Goal: Use online tool/utility: Utilize a website feature to perform a specific function

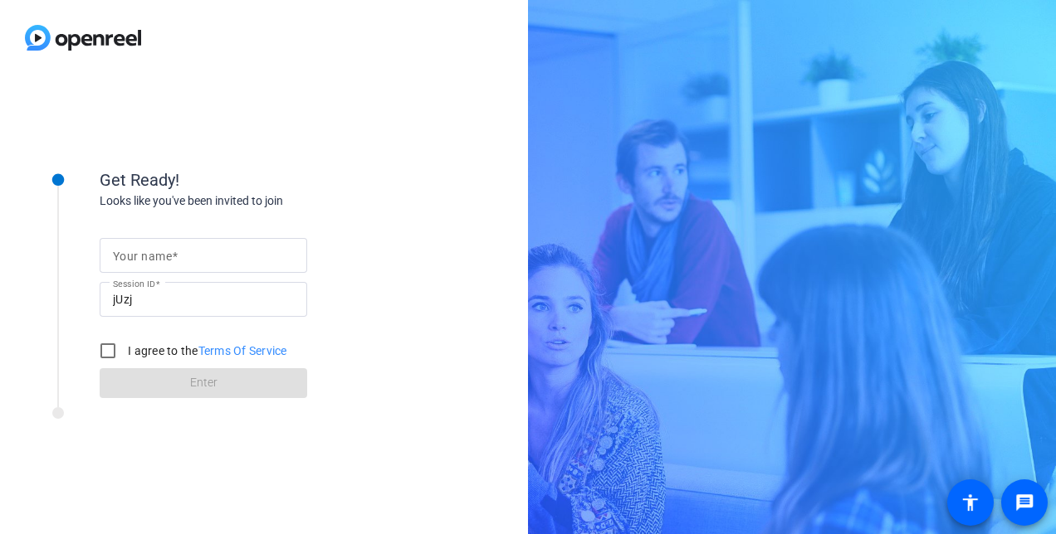
click at [176, 256] on span at bounding box center [175, 256] width 6 height 13
click at [176, 256] on input "Your name" at bounding box center [203, 256] width 181 height 20
type input "[PERSON_NAME]"
click at [112, 353] on input "I agree to the Terms Of Service" at bounding box center [107, 350] width 33 height 33
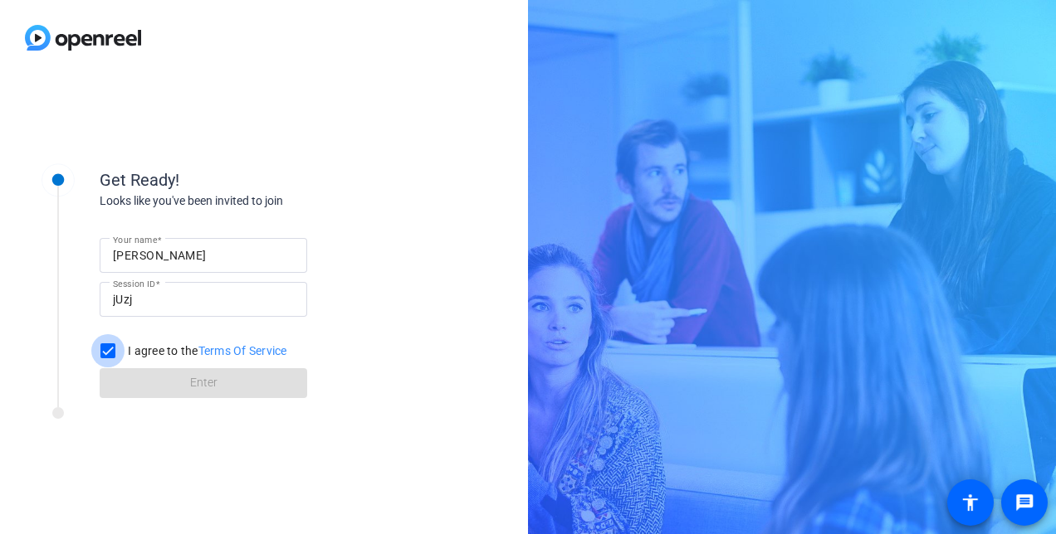
checkbox input "true"
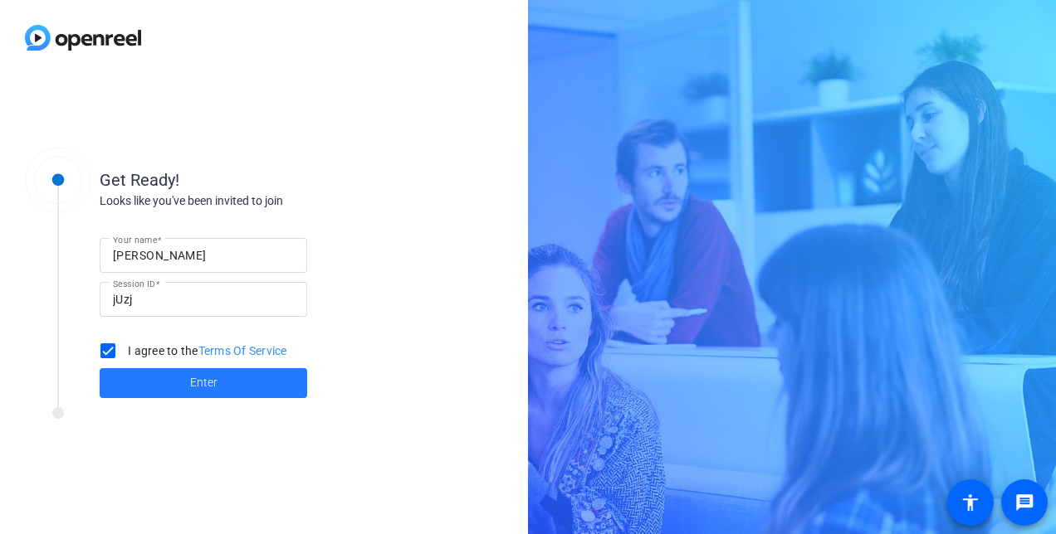
click at [154, 375] on span at bounding box center [203, 383] width 207 height 40
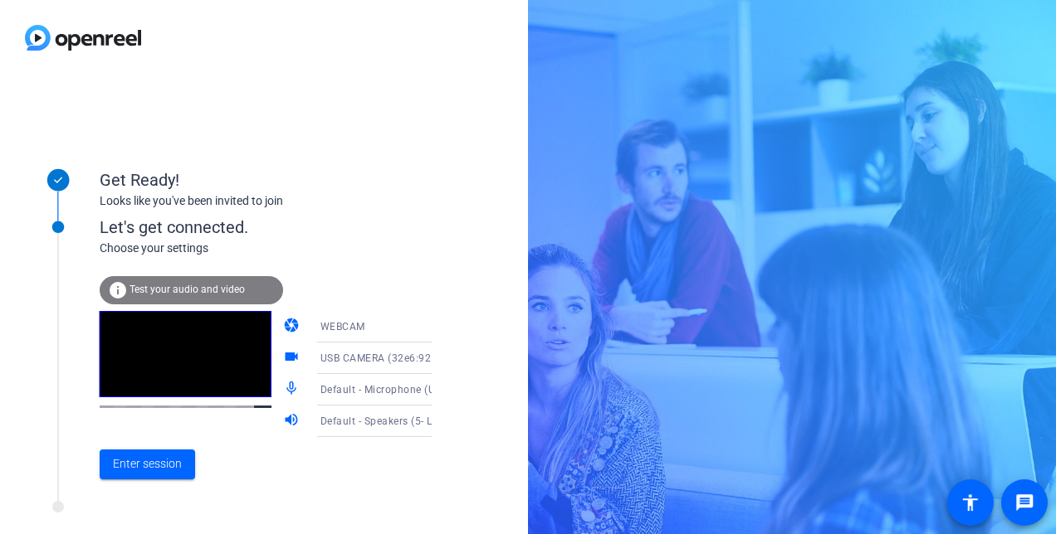
click at [444, 325] on icon at bounding box center [448, 327] width 8 height 4
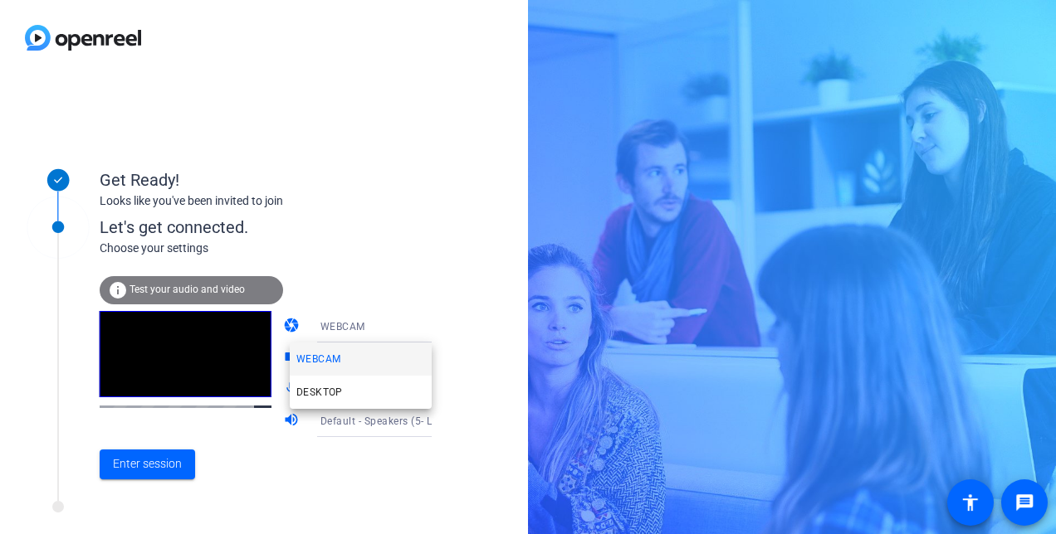
click at [418, 268] on div at bounding box center [528, 267] width 1056 height 534
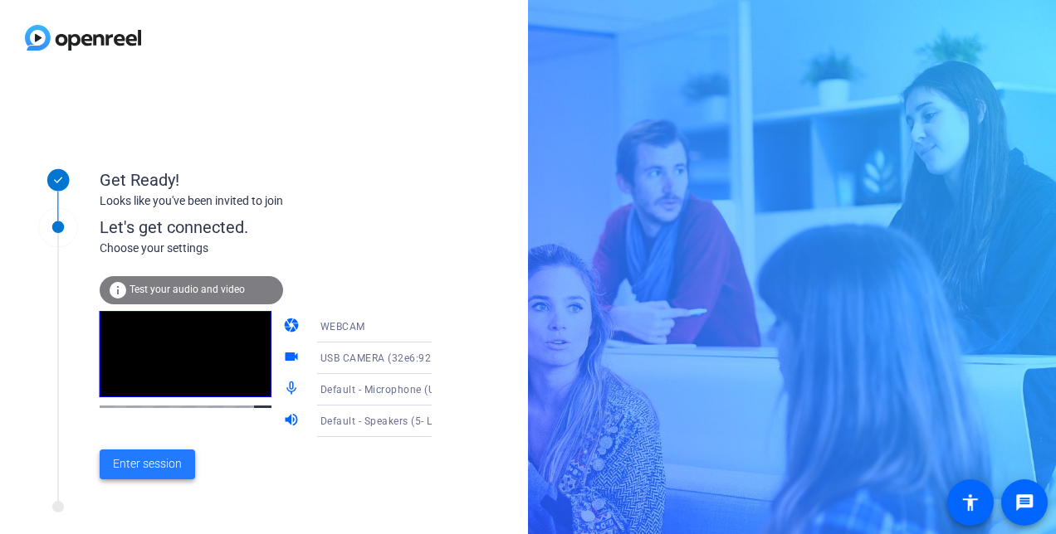
click at [159, 470] on span "Enter session" at bounding box center [147, 464] width 69 height 17
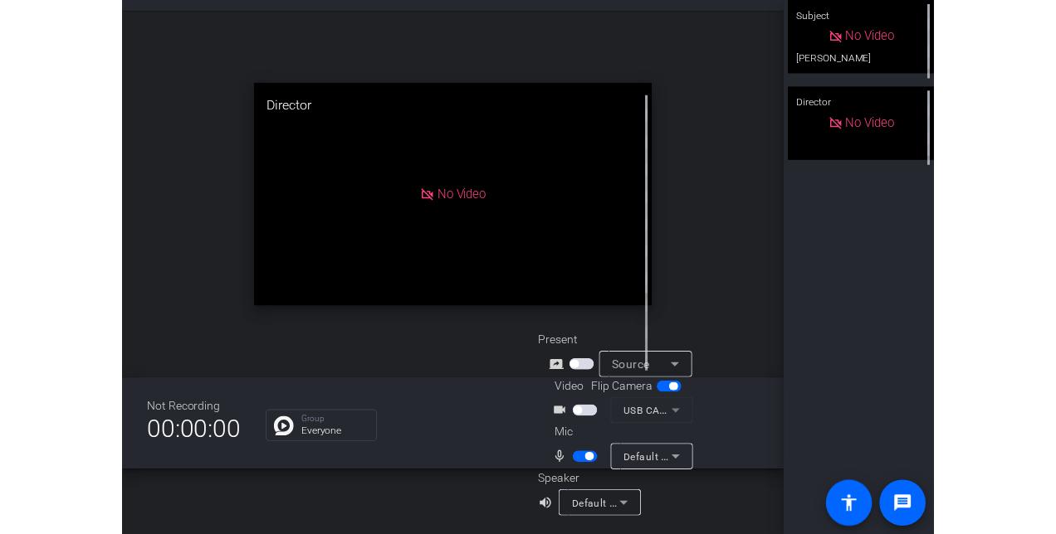
scroll to position [19, 0]
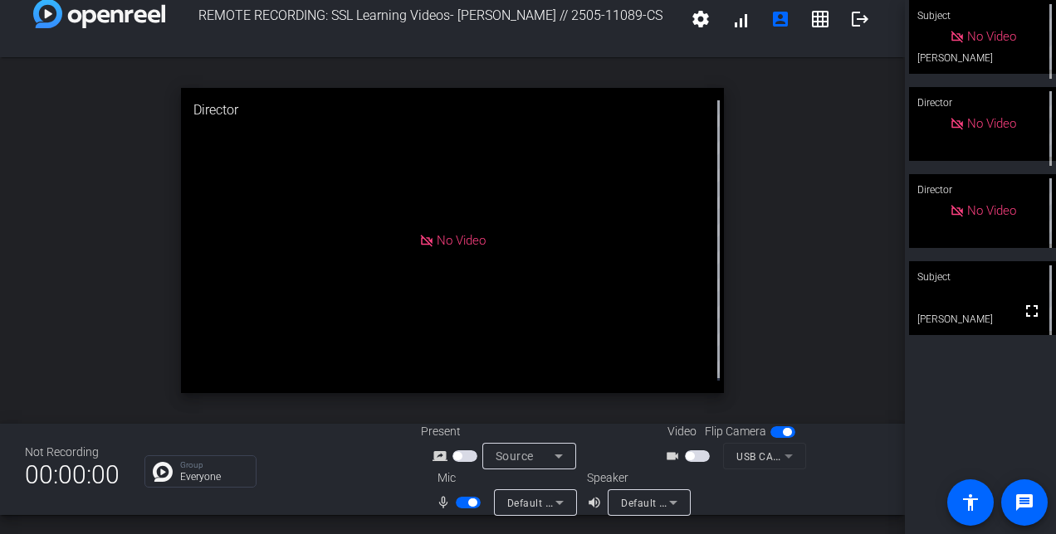
click at [700, 456] on span "button" at bounding box center [697, 457] width 25 height 12
click at [685, 458] on span "button" at bounding box center [697, 457] width 25 height 12
click at [456, 503] on span "button" at bounding box center [468, 503] width 25 height 12
click at [466, 501] on span "button" at bounding box center [468, 503] width 25 height 12
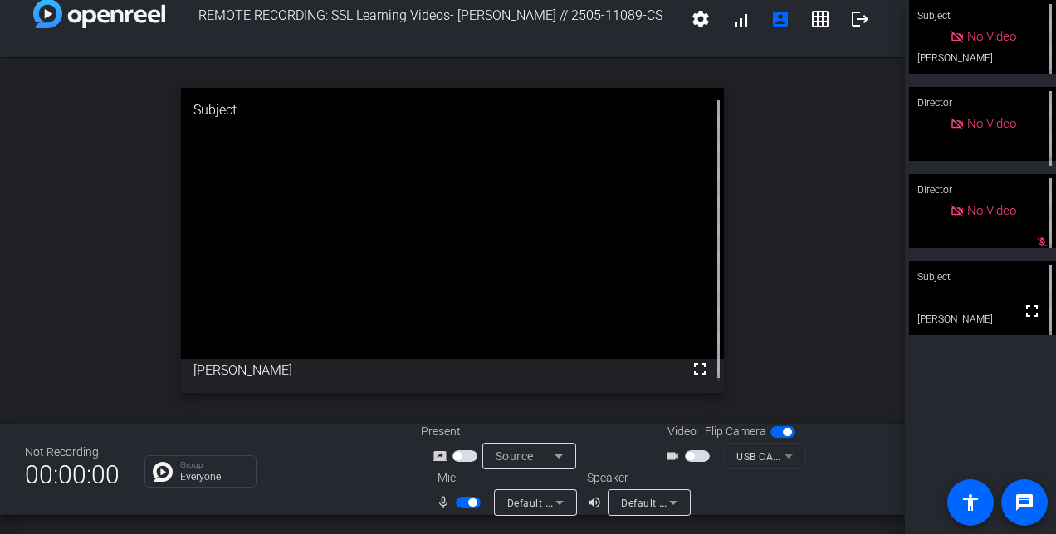
click at [695, 456] on span "button" at bounding box center [697, 457] width 25 height 12
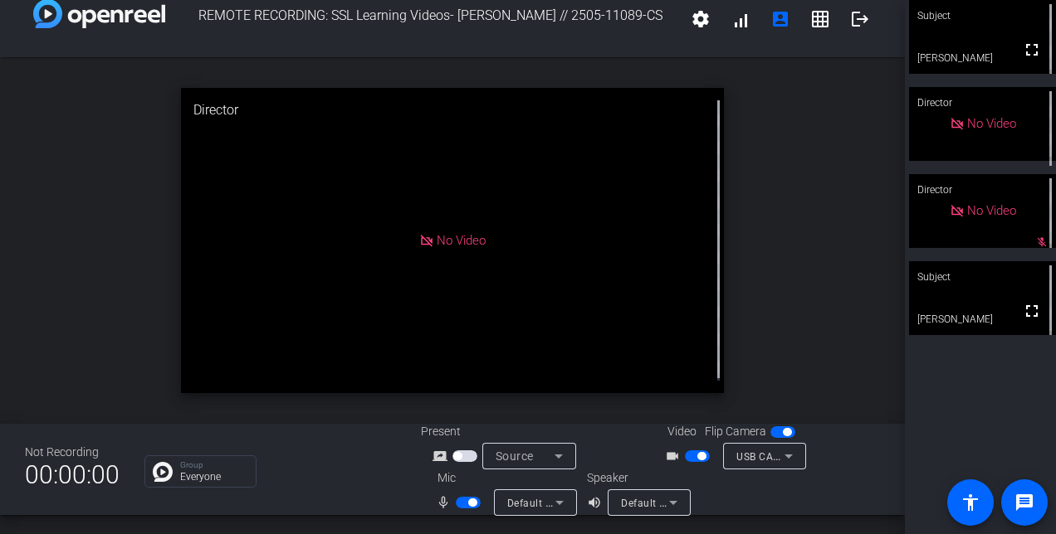
click at [687, 457] on span "button" at bounding box center [697, 457] width 25 height 12
click at [456, 500] on span "button" at bounding box center [468, 503] width 25 height 12
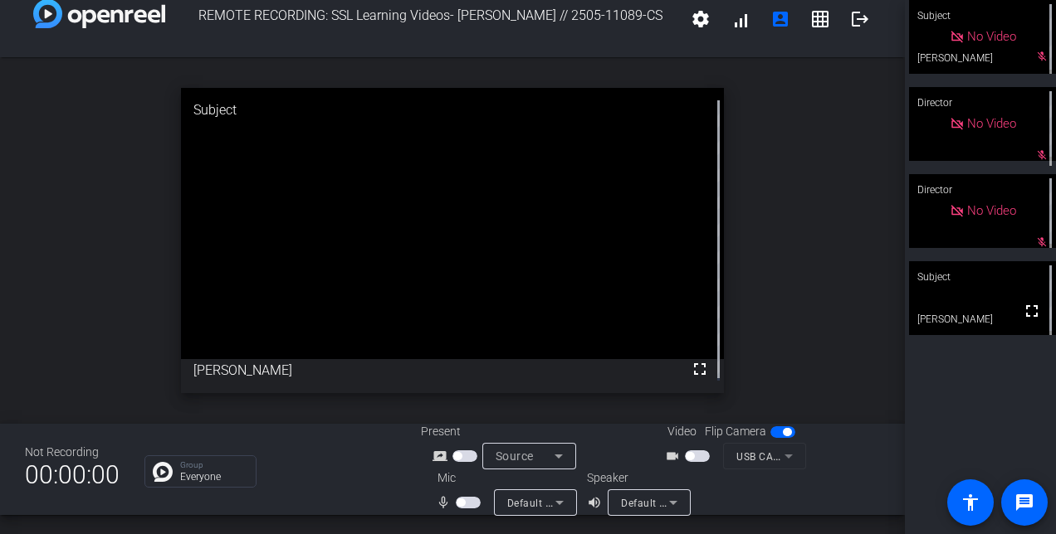
click at [473, 501] on span "button" at bounding box center [468, 503] width 25 height 12
click at [697, 455] on span "button" at bounding box center [697, 457] width 25 height 12
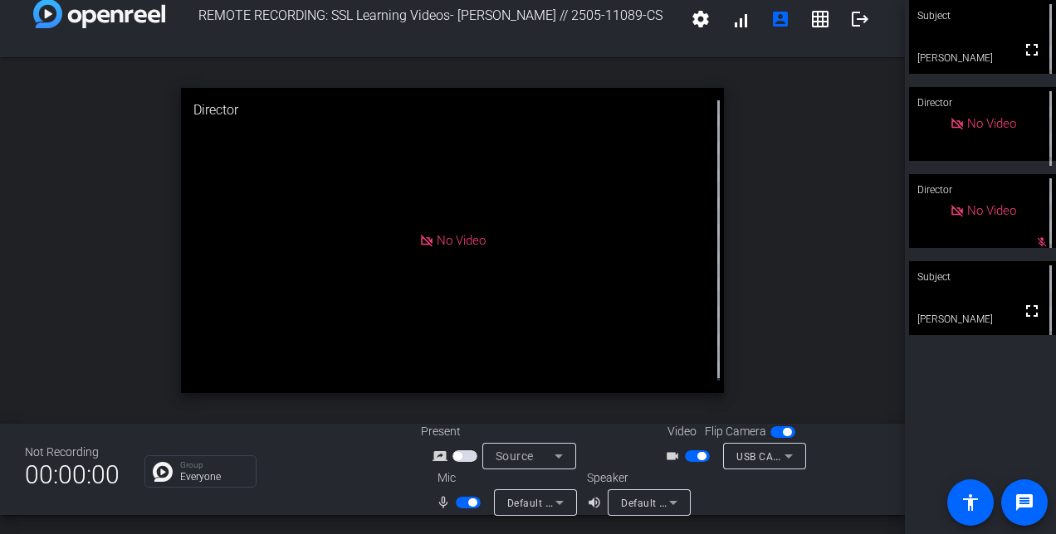
click at [685, 456] on span "button" at bounding box center [697, 457] width 25 height 12
click at [456, 502] on span "button" at bounding box center [468, 503] width 25 height 12
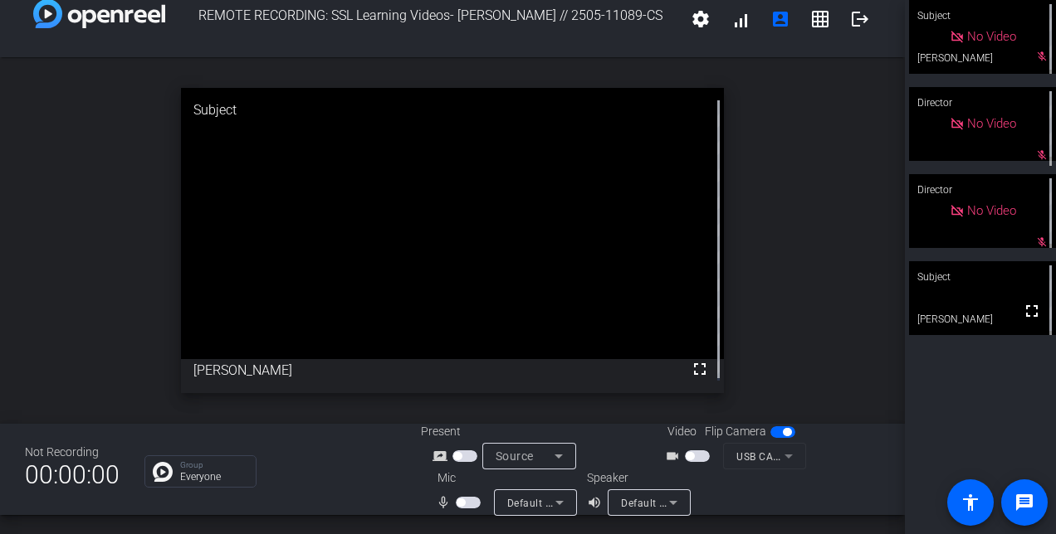
click at [471, 505] on span "button" at bounding box center [468, 503] width 25 height 12
click at [810, 18] on mat-icon "grid_on" at bounding box center [820, 19] width 20 height 20
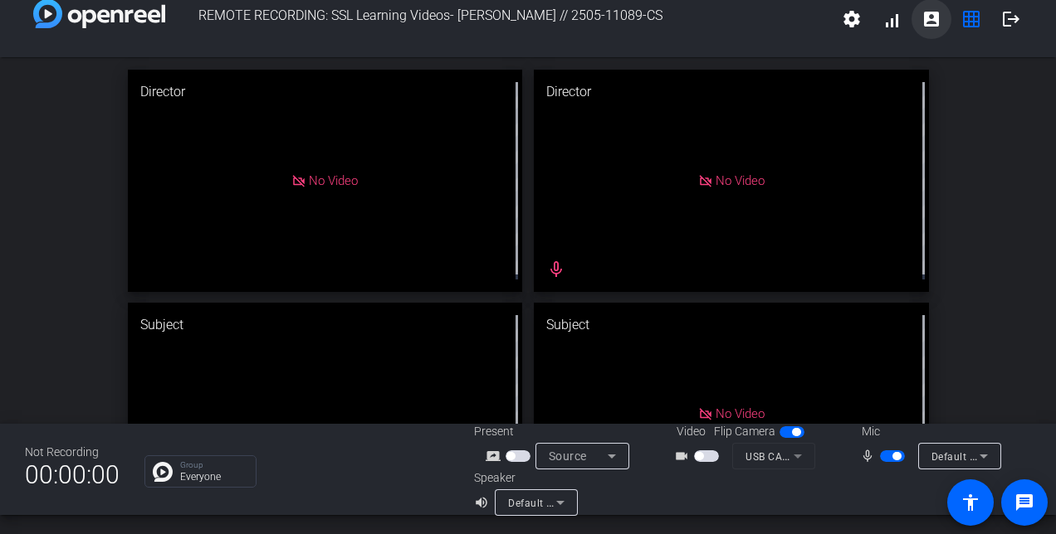
click at [931, 12] on mat-icon "account_box" at bounding box center [931, 19] width 20 height 20
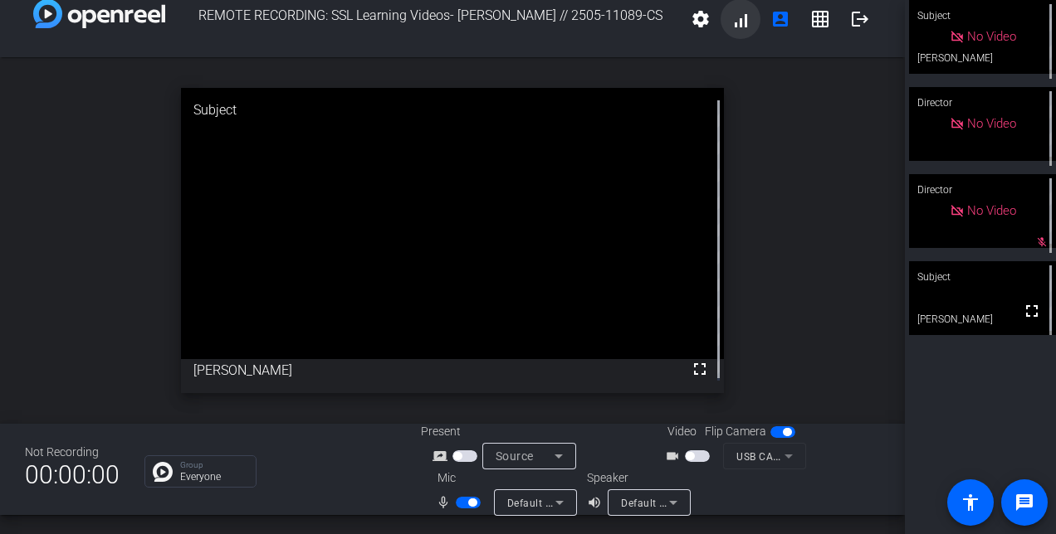
click at [735, 25] on span at bounding box center [740, 19] width 40 height 40
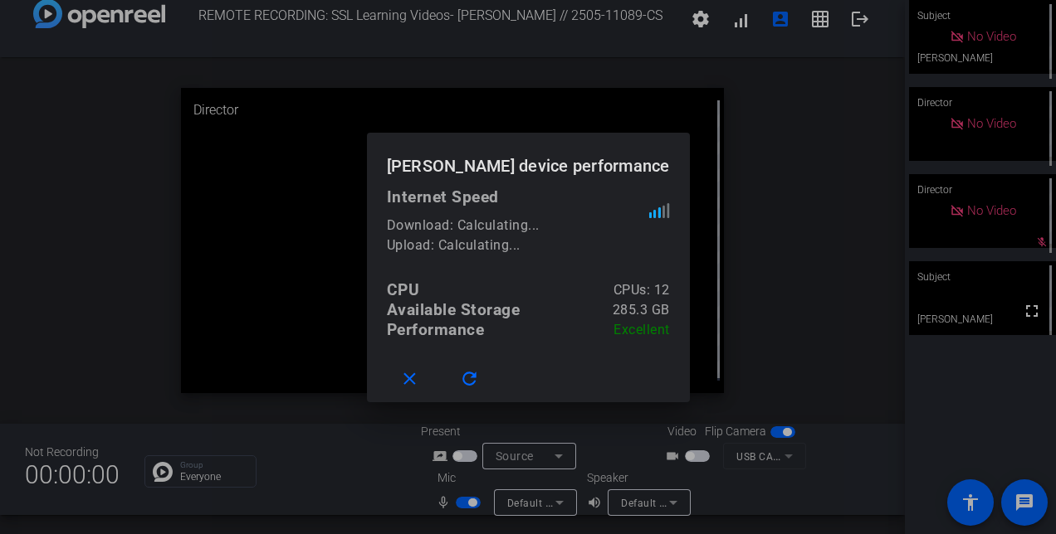
click at [737, 23] on div at bounding box center [528, 267] width 1056 height 534
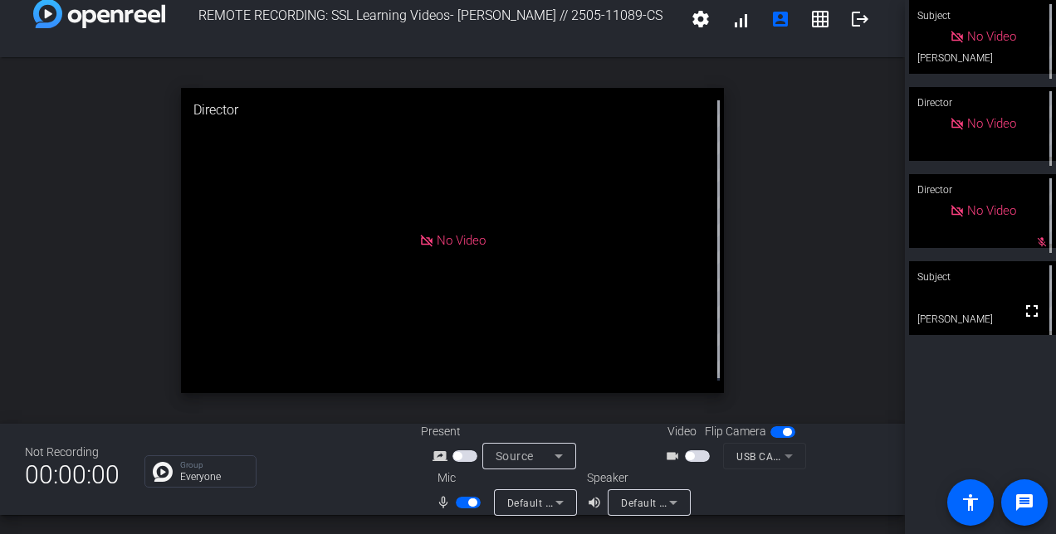
scroll to position [18, 0]
click at [739, 22] on span at bounding box center [740, 20] width 40 height 40
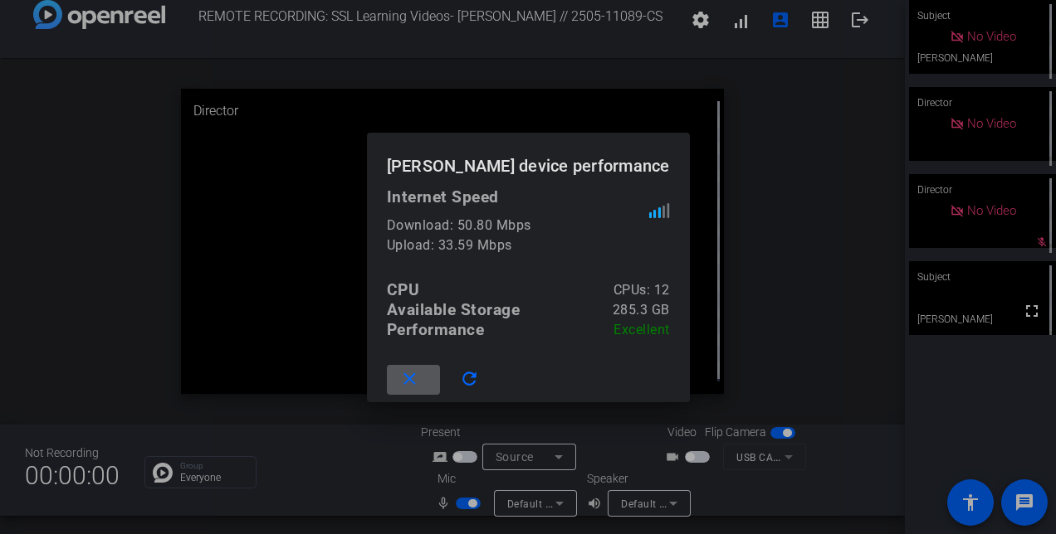
click at [819, 105] on div at bounding box center [528, 267] width 1056 height 534
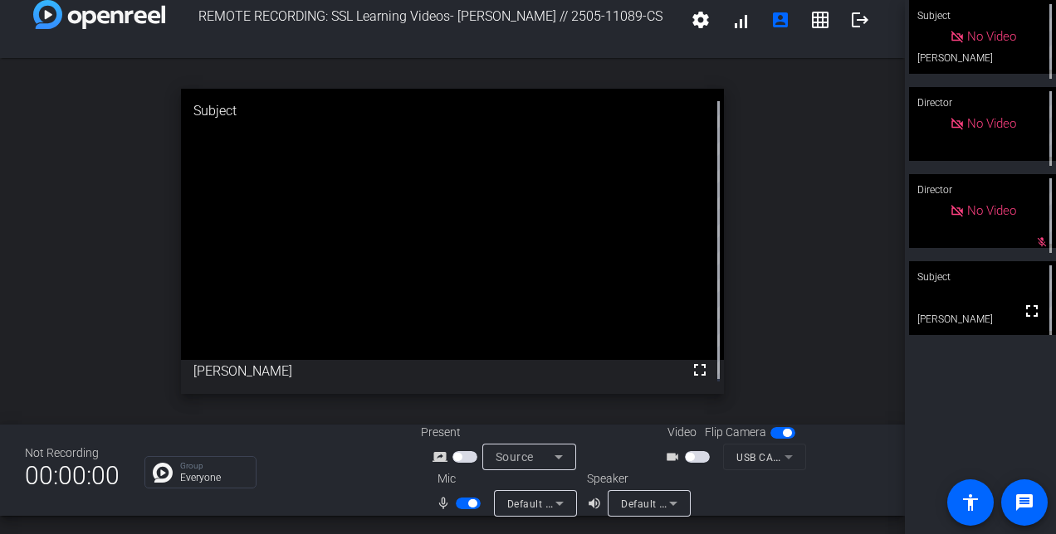
click at [456, 502] on span "button" at bounding box center [468, 504] width 25 height 12
click at [470, 505] on span "button" at bounding box center [468, 504] width 25 height 12
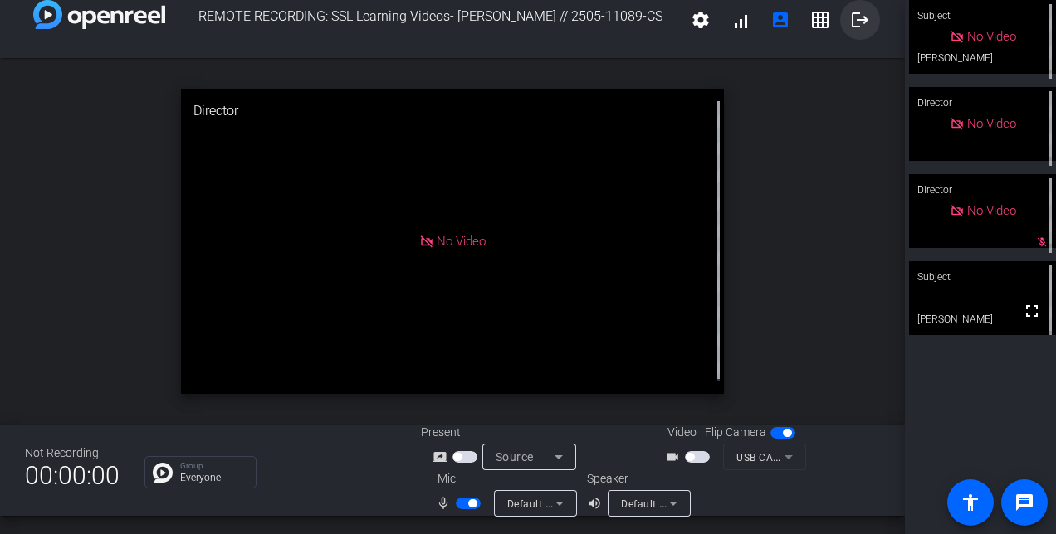
click at [852, 20] on mat-icon "logout" at bounding box center [860, 20] width 20 height 20
